Goal: Find specific page/section: Find specific page/section

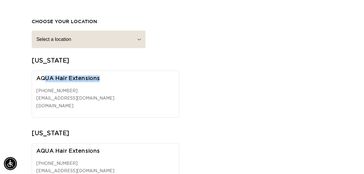
scroll to position [0, 643]
click at [35, 70] on div "AQUA Hair Extensions [PHONE_NUMBER] [EMAIL_ADDRESS][DOMAIN_NAME] [DOMAIN_NAME]" at bounding box center [105, 93] width 147 height 47
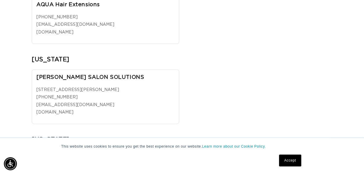
scroll to position [0, 0]
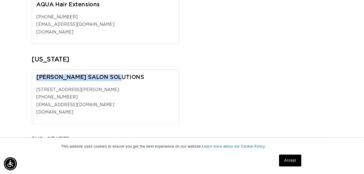
drag, startPoint x: 123, startPoint y: 68, endPoint x: 37, endPoint y: 64, distance: 86.2
click at [37, 69] on div "[PERSON_NAME] SALON SOLUTIONS [STREET_ADDRESS][PERSON_NAME] [PHONE_NUMBER] [EMA…" at bounding box center [105, 96] width 147 height 54
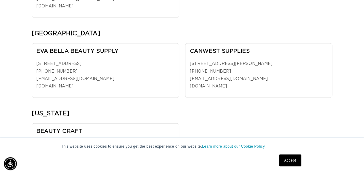
scroll to position [0, 643]
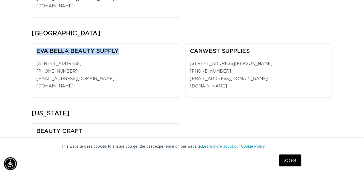
drag, startPoint x: 126, startPoint y: 39, endPoint x: 36, endPoint y: 41, distance: 90.6
click at [36, 43] on div "EVA BELLA BEAUTY SUPPLY [STREET_ADDRESS][PERSON_NAME] [PHONE_NUMBER] [EMAIL_ADD…" at bounding box center [105, 70] width 147 height 54
copy h3 "EVA BELLA BEAUTY SUPPLY"
drag, startPoint x: 142, startPoint y: 54, endPoint x: 26, endPoint y: 38, distance: 117.2
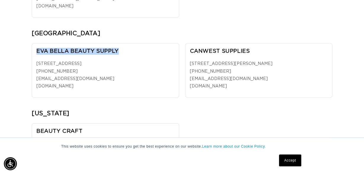
copy div "EVA BELLA BEAUTY SUPPLY [STREET_ADDRESS]"
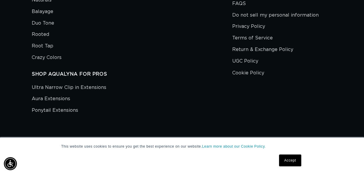
scroll to position [0, 643]
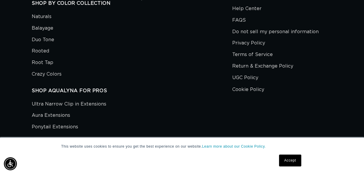
scroll to position [0, 0]
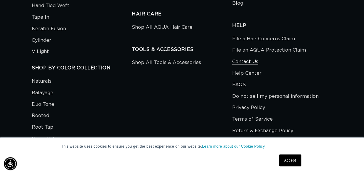
click at [240, 56] on link "Contact Us" at bounding box center [245, 62] width 26 height 12
